Goal: Information Seeking & Learning: Compare options

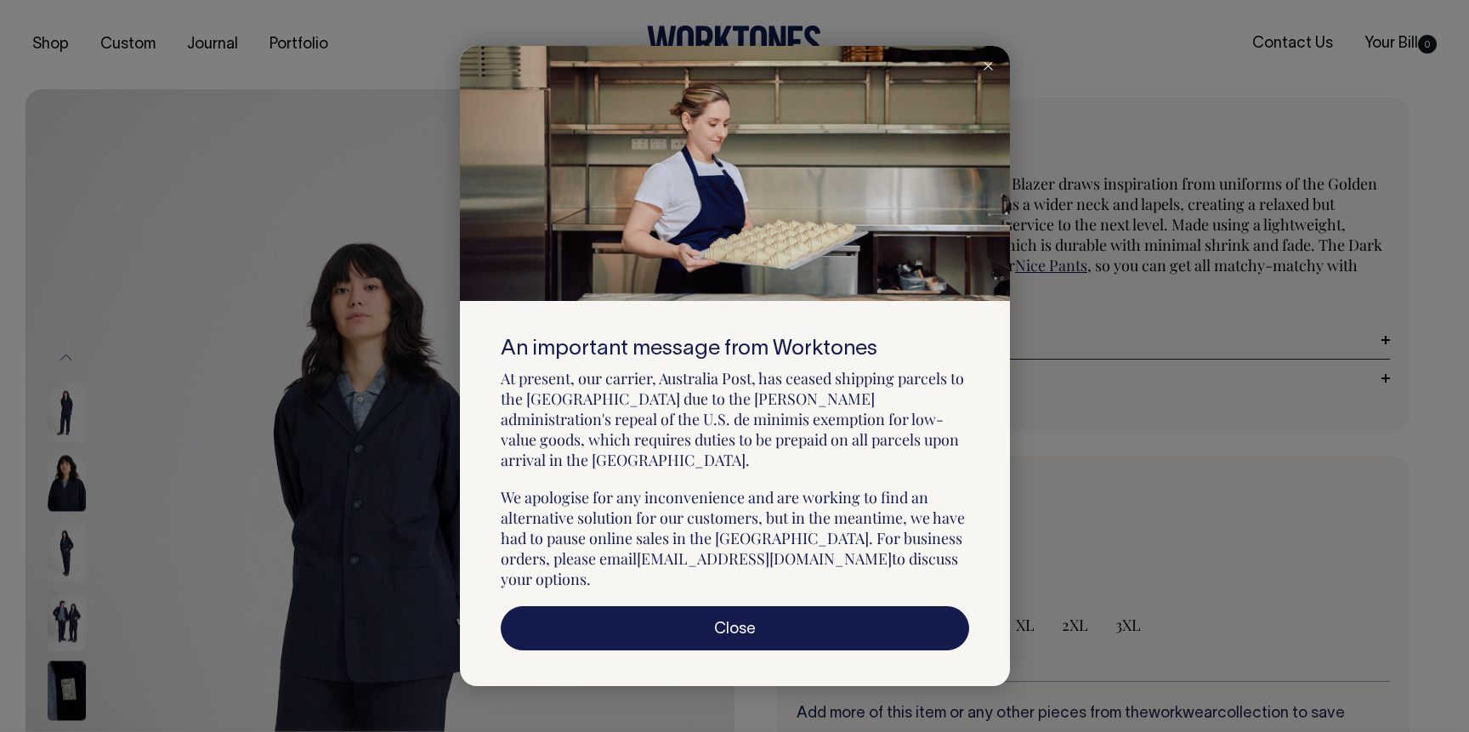
click at [990, 71] on icon at bounding box center [988, 66] width 9 height 9
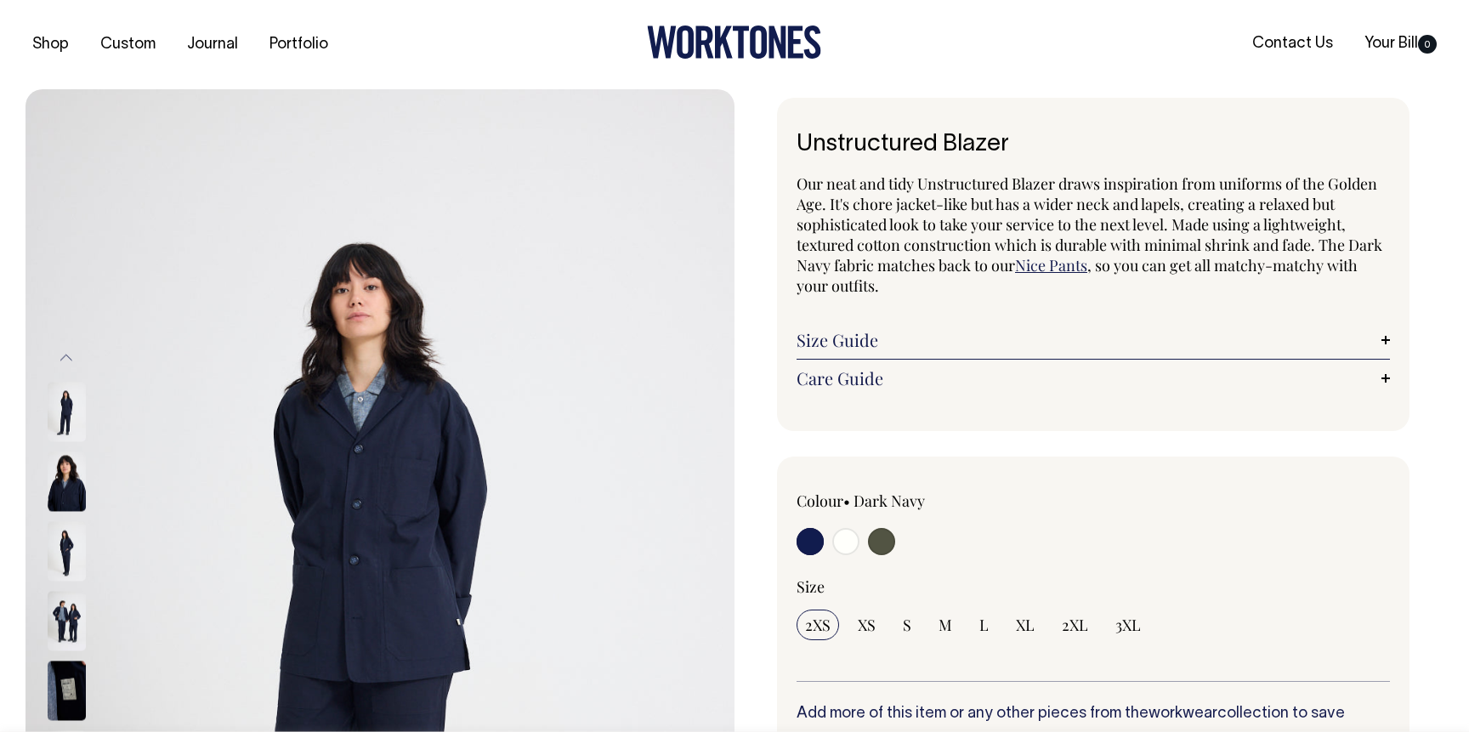
click at [882, 533] on input "radio" at bounding box center [881, 541] width 27 height 27
radio input "true"
select select "Olive"
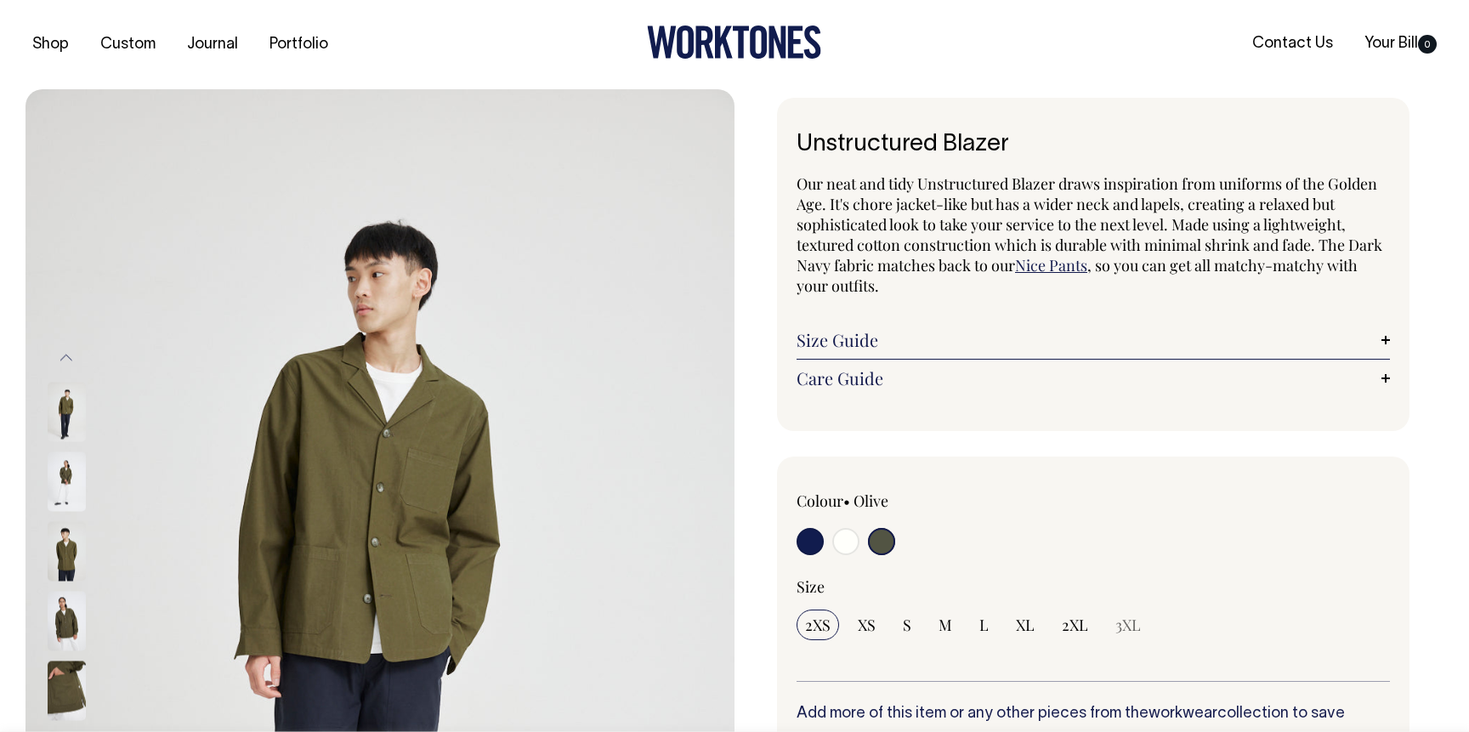
click at [844, 544] on input "radio" at bounding box center [845, 541] width 27 height 27
radio input "true"
select select "Off-White"
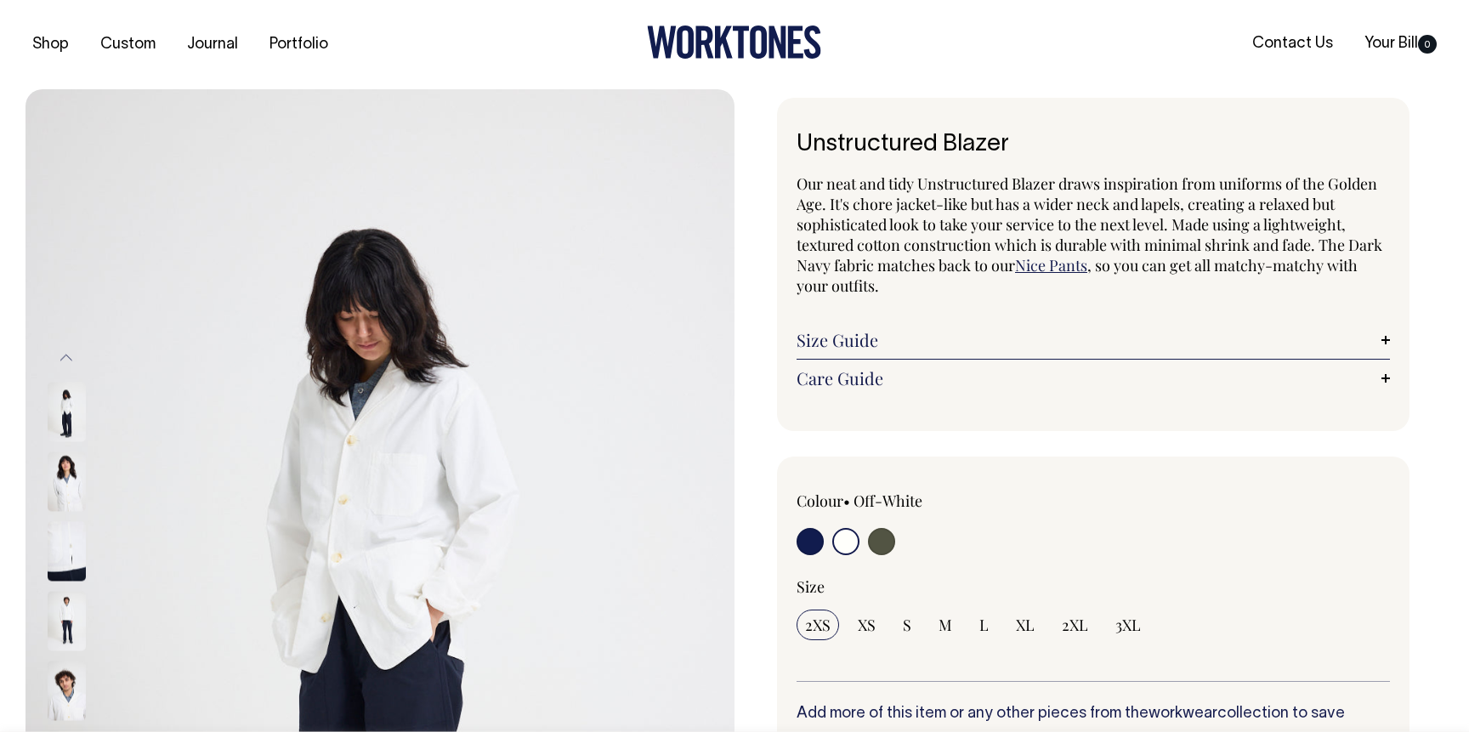
click at [66, 505] on img at bounding box center [67, 481] width 38 height 60
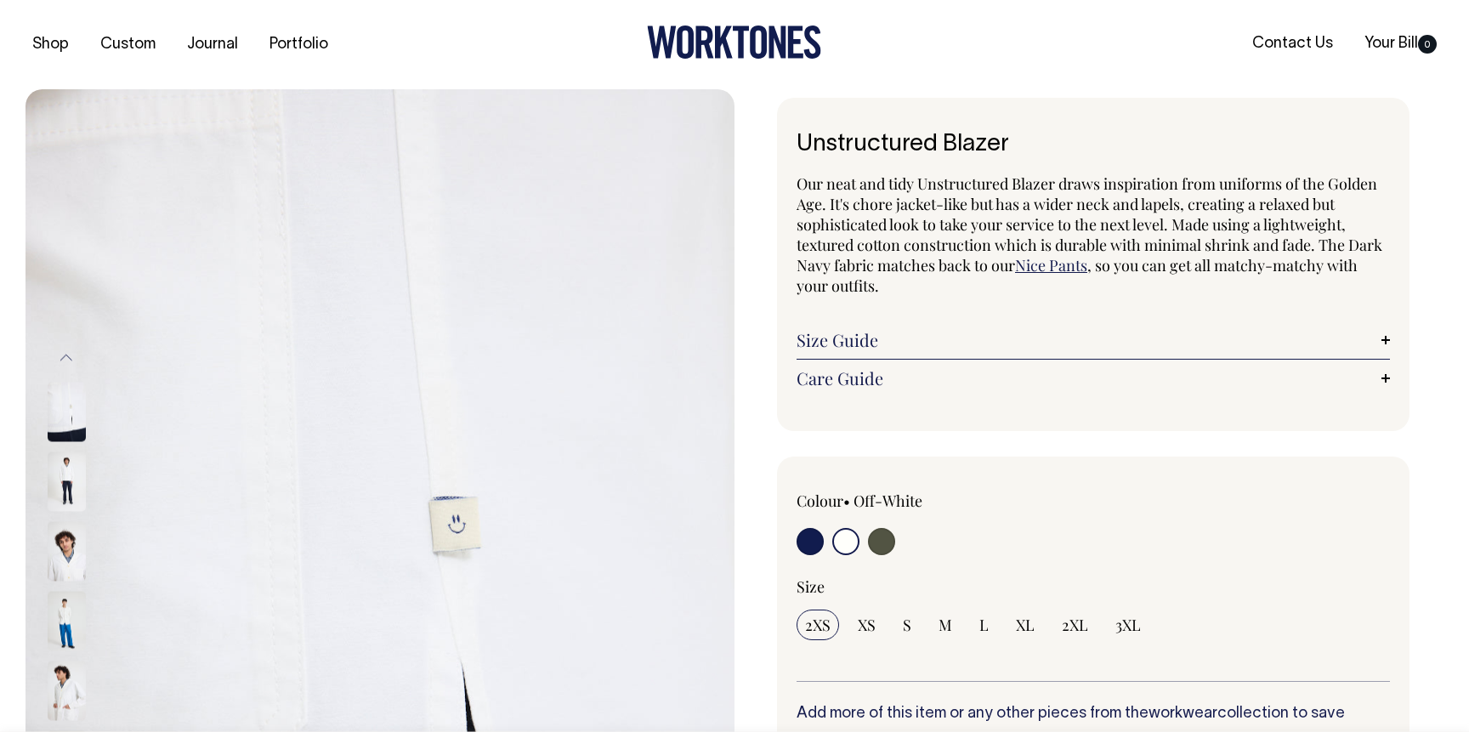
click at [65, 556] on img at bounding box center [67, 551] width 38 height 60
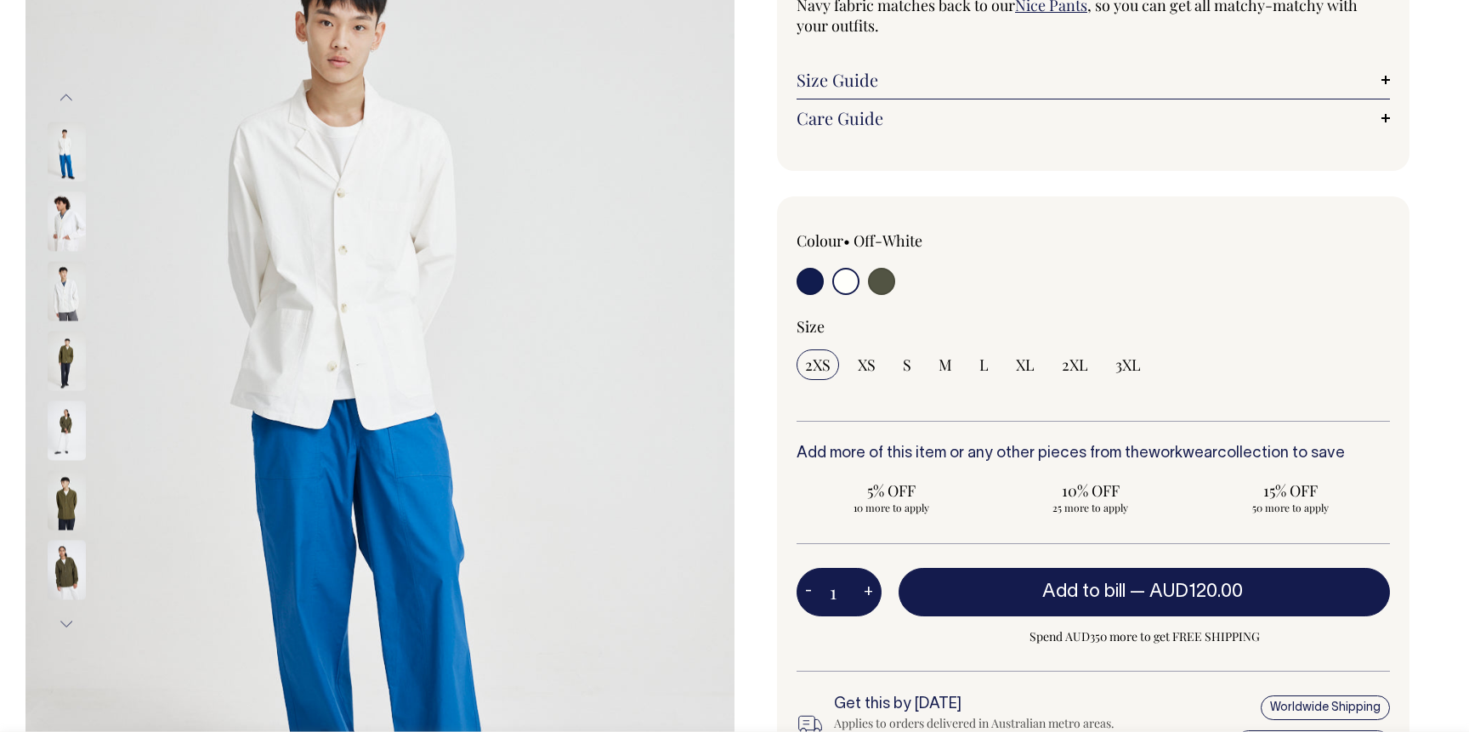
click at [70, 111] on button "Previous" at bounding box center [67, 98] width 26 height 38
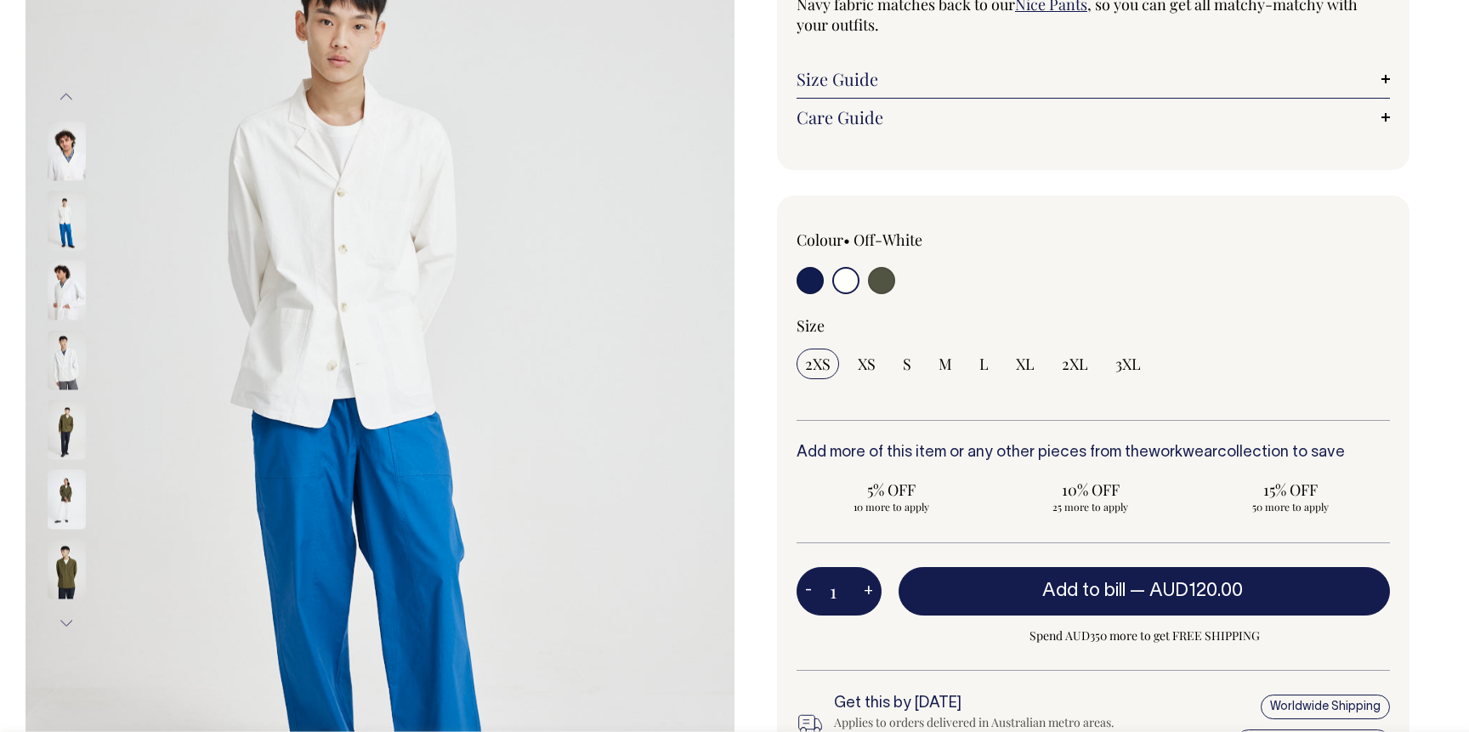
click at [68, 99] on button "Previous" at bounding box center [67, 97] width 26 height 38
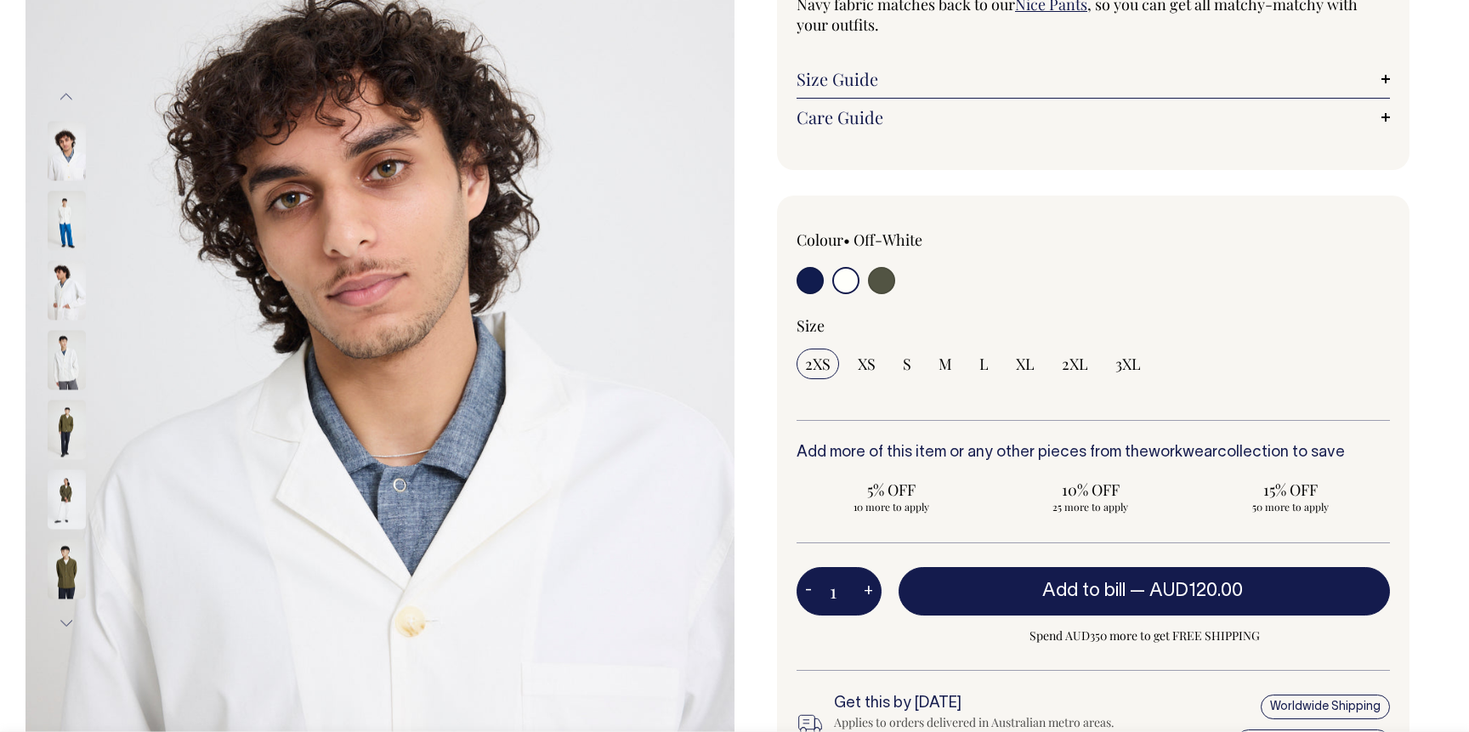
click at [68, 99] on button "Previous" at bounding box center [67, 97] width 26 height 38
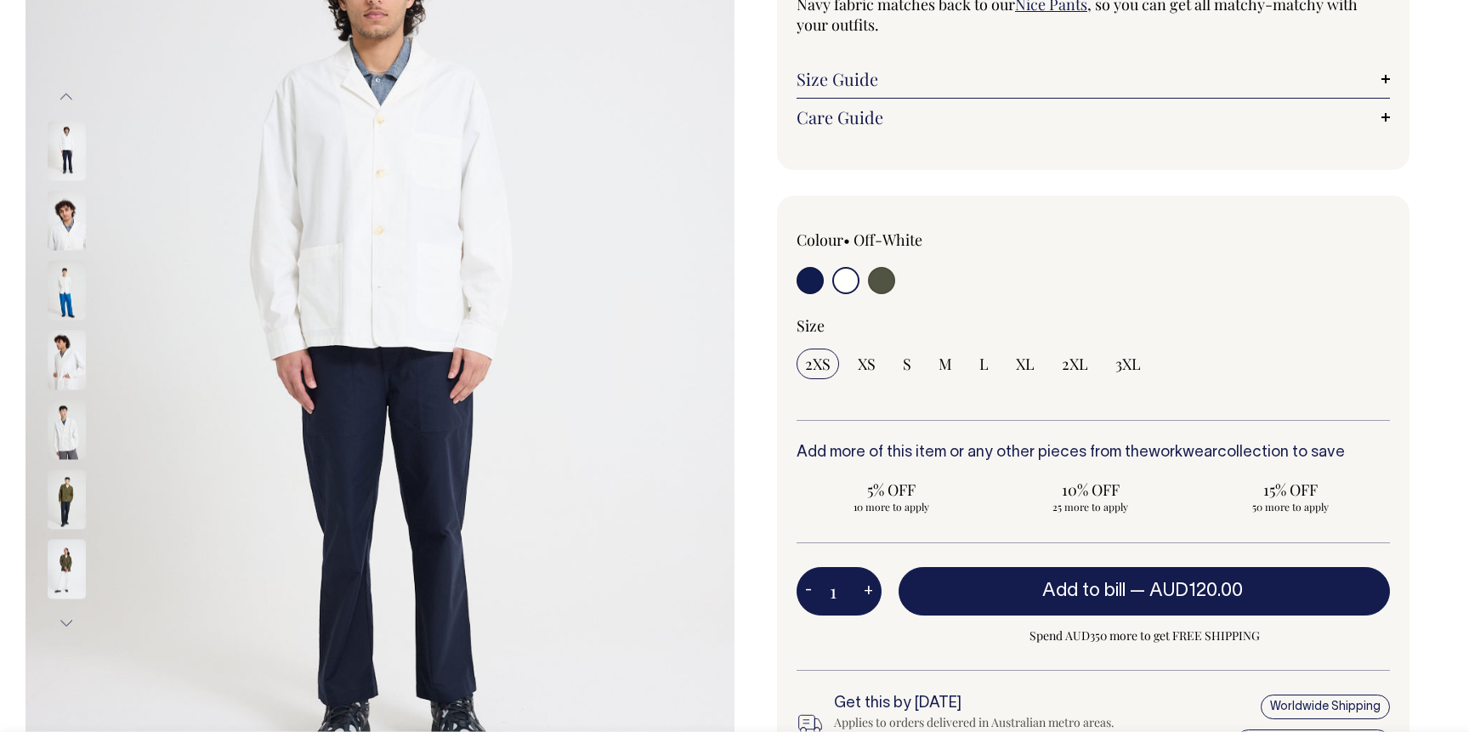
click at [68, 99] on button "Previous" at bounding box center [67, 97] width 26 height 38
click at [68, 142] on img at bounding box center [67, 151] width 38 height 60
click at [74, 235] on img at bounding box center [67, 221] width 38 height 60
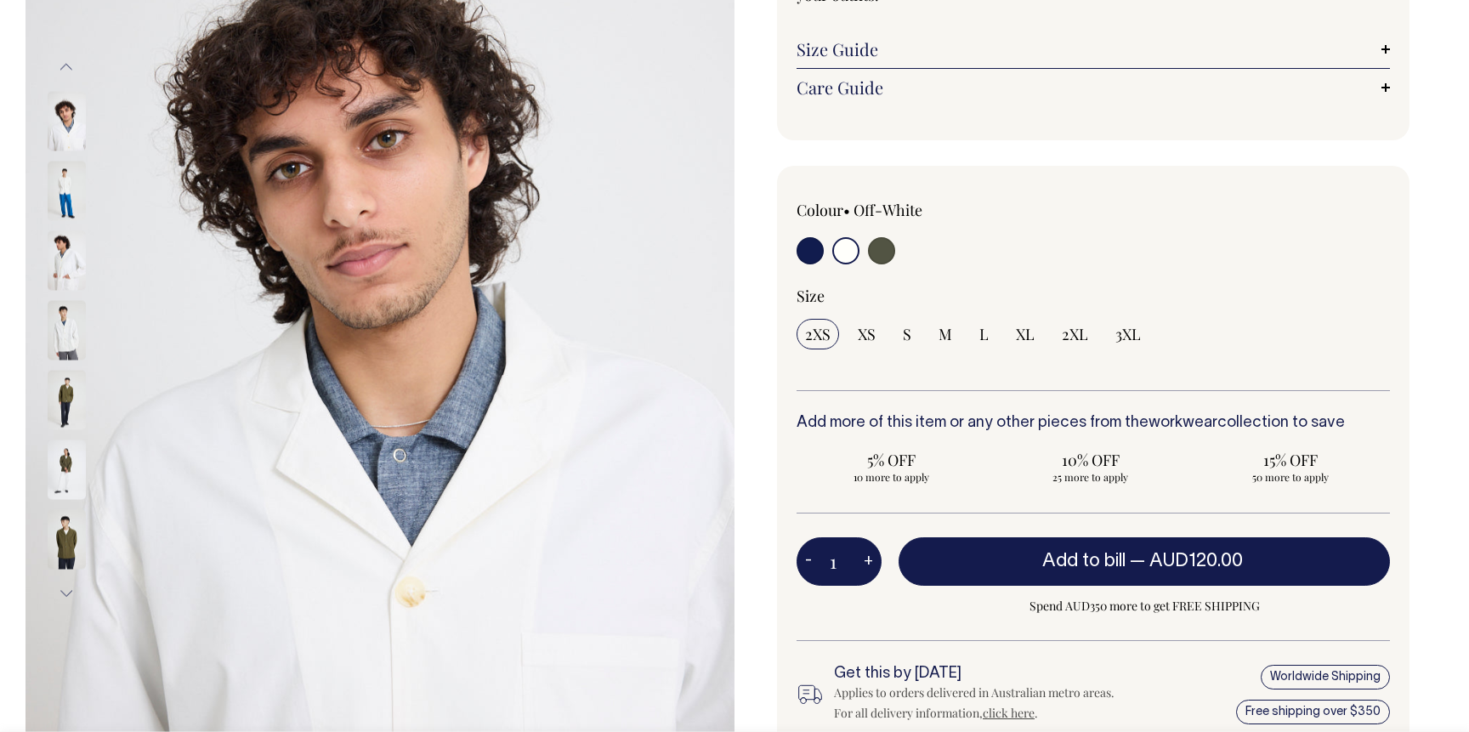
scroll to position [291, 0]
